Goal: Navigation & Orientation: Find specific page/section

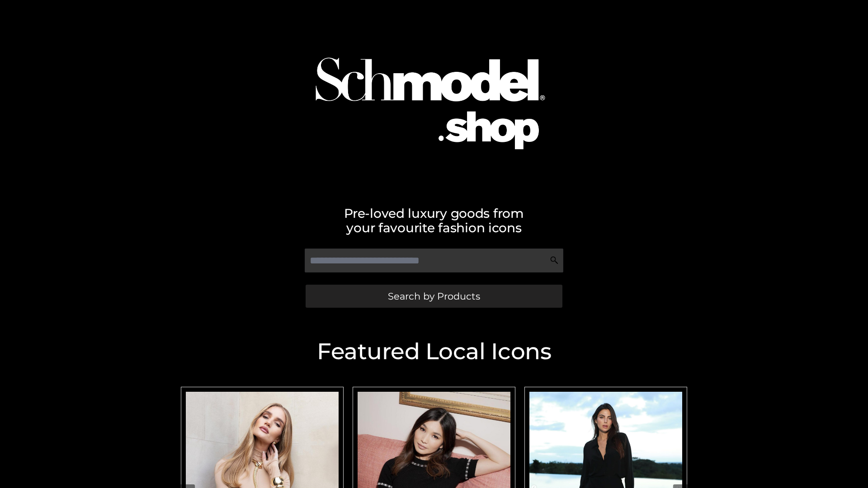
click at [434, 296] on span "Search by Products" at bounding box center [434, 296] width 92 height 9
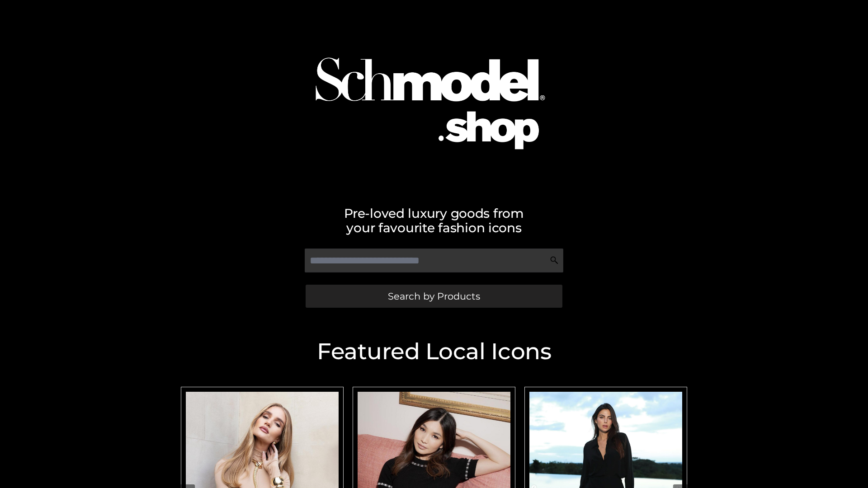
click at [434, 296] on span "Search by Products" at bounding box center [434, 296] width 92 height 9
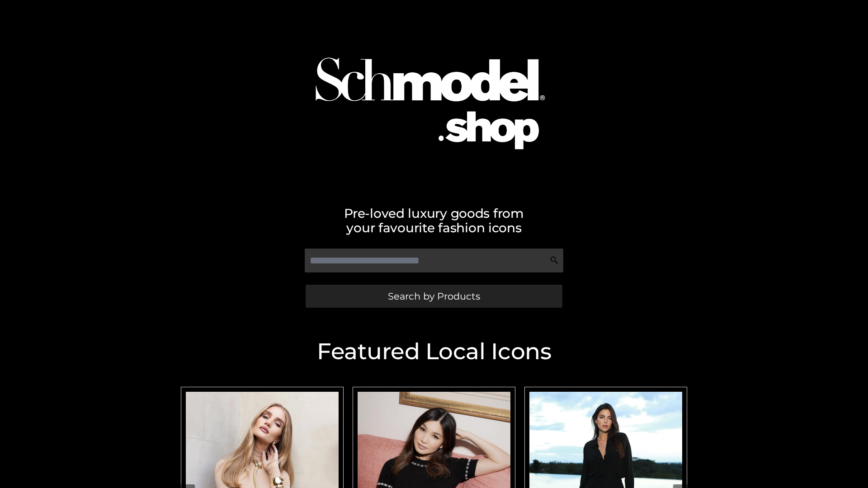
click at [434, 296] on span "Search by Products" at bounding box center [434, 296] width 92 height 9
